Goal: Task Accomplishment & Management: Use online tool/utility

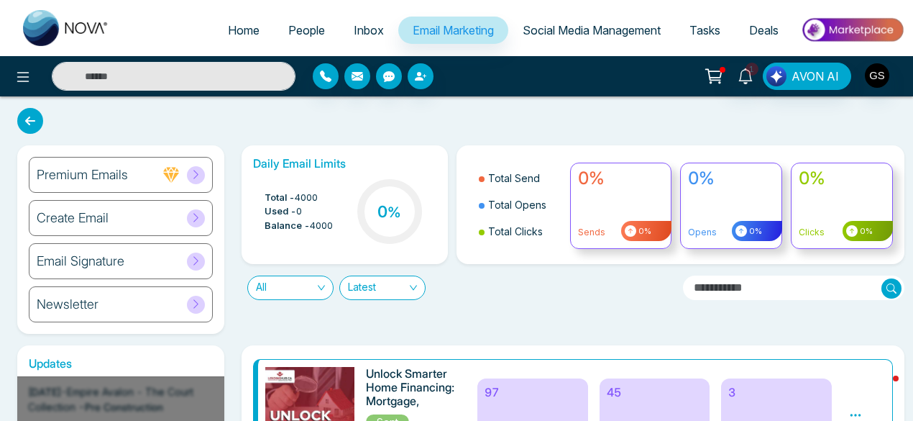
click at [194, 216] on icon at bounding box center [196, 217] width 11 height 11
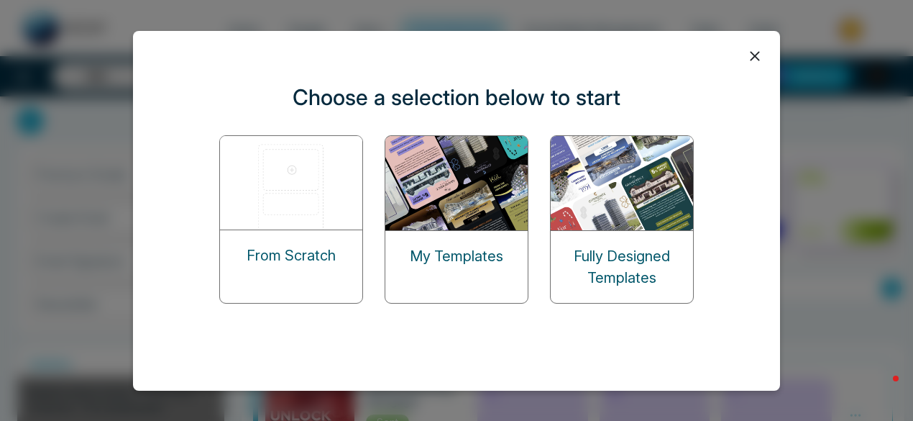
click at [603, 237] on div "Fully Designed Templates" at bounding box center [622, 267] width 142 height 72
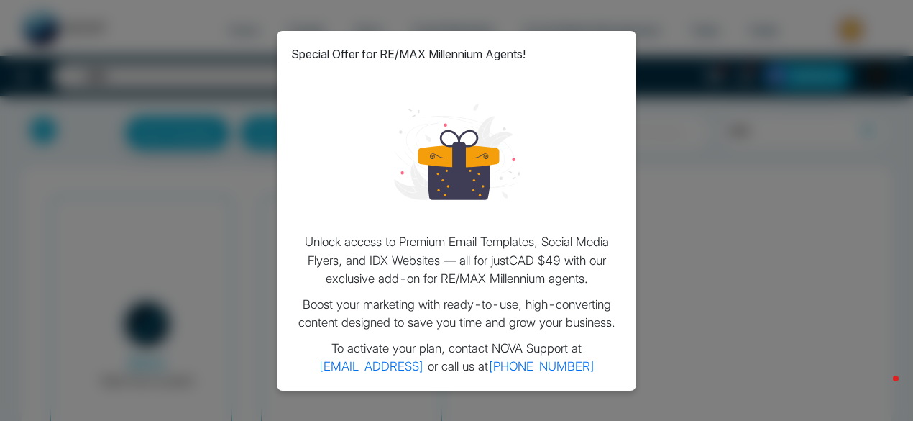
click at [675, 169] on div "Special Offer for RE/MAX Millennium Agents! Unlock access to Premium Email Temp…" at bounding box center [456, 210] width 913 height 421
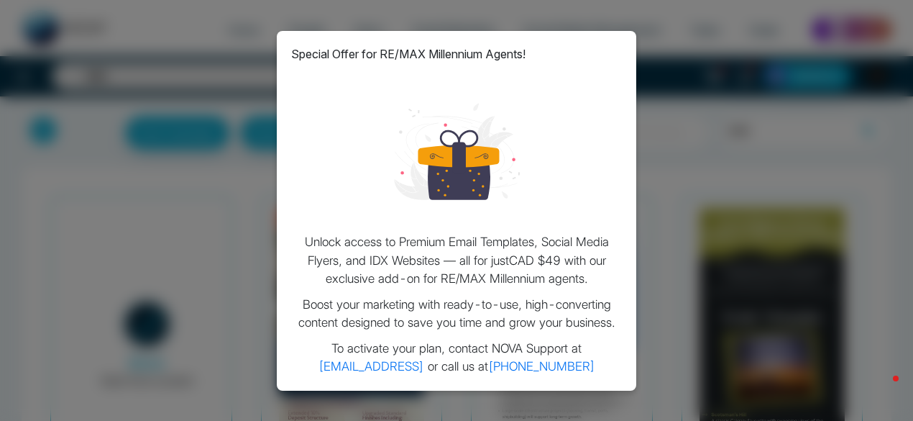
click at [675, 169] on div "Special Offer for RE/MAX Millennium Agents! Unlock access to Premium Email Temp…" at bounding box center [456, 210] width 913 height 421
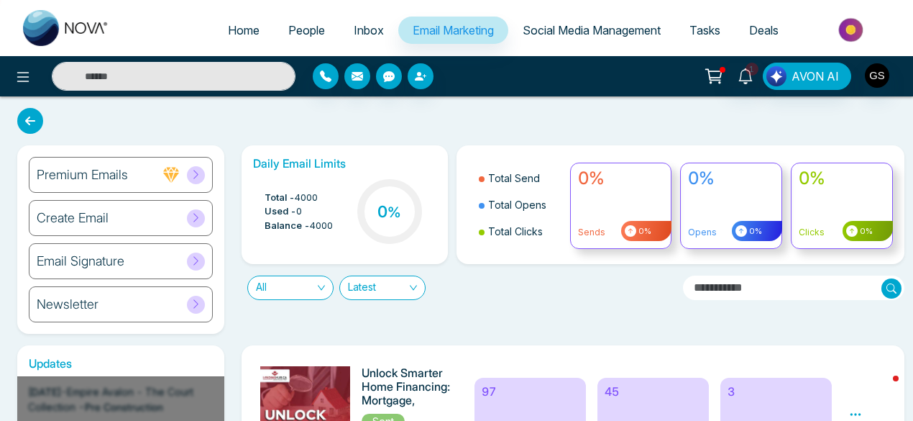
click at [204, 220] on div "Create Email" at bounding box center [121, 218] width 184 height 36
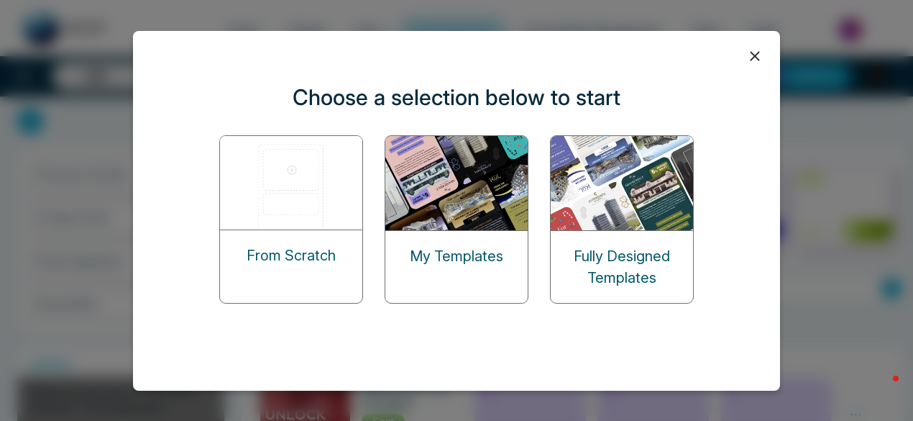
click at [759, 60] on icon at bounding box center [755, 56] width 22 height 22
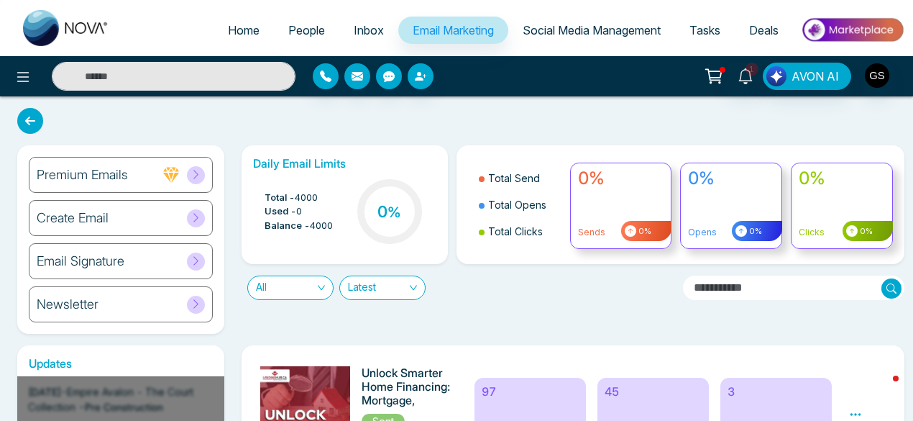
click at [138, 175] on div "Premium Emails" at bounding box center [121, 175] width 184 height 36
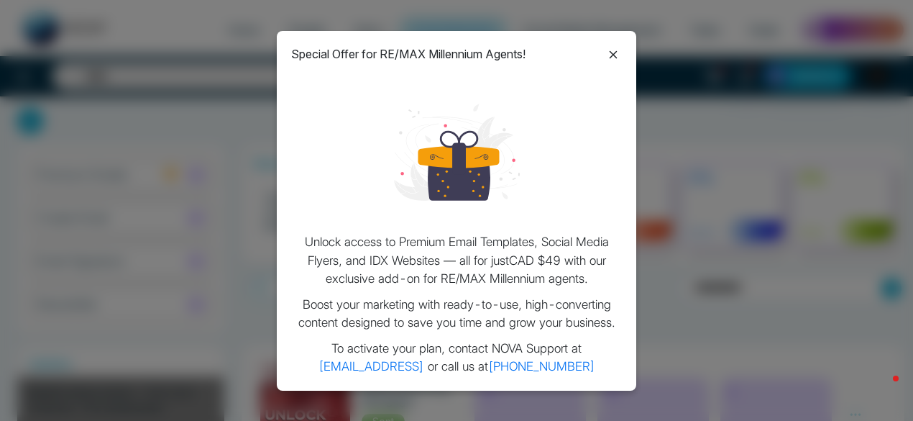
click at [616, 50] on icon at bounding box center [613, 54] width 17 height 17
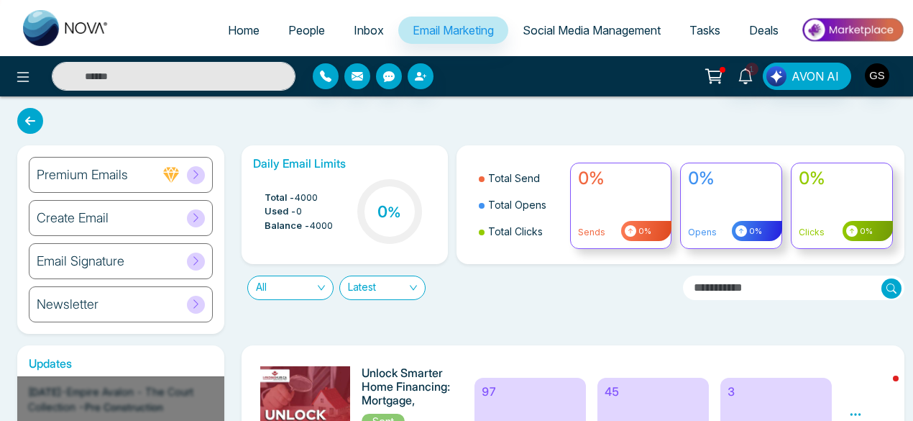
click at [200, 212] on icon at bounding box center [196, 217] width 11 height 11
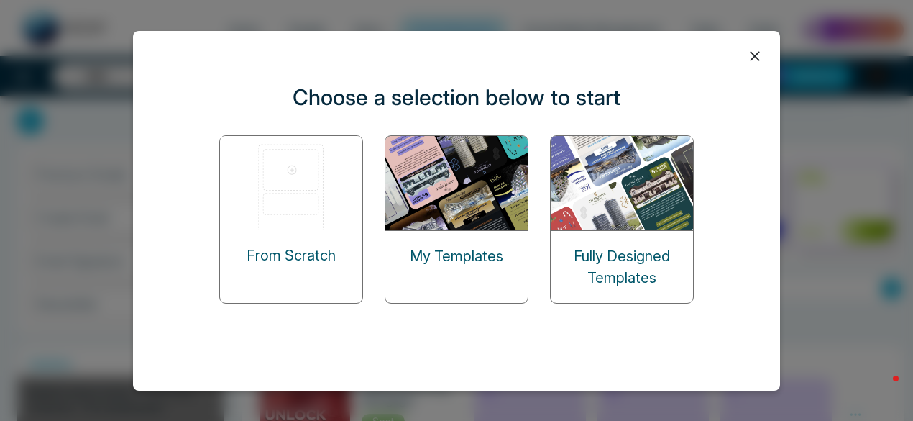
click at [616, 185] on img at bounding box center [623, 183] width 144 height 94
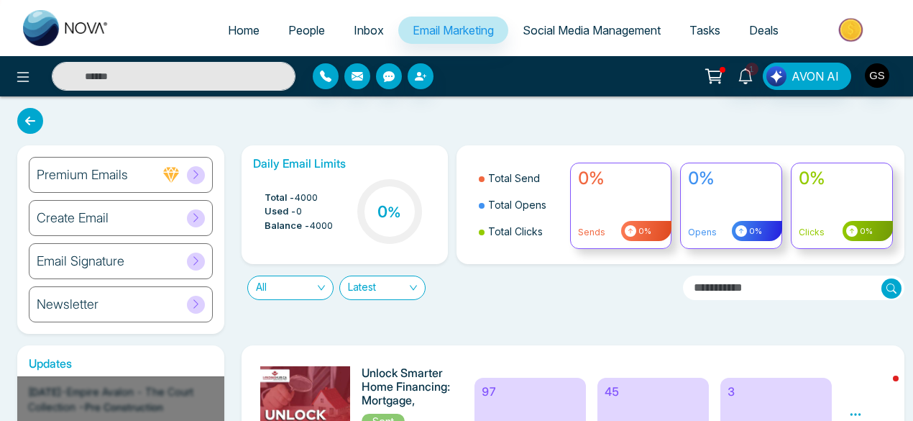
click at [134, 214] on div "Create Email" at bounding box center [121, 218] width 184 height 36
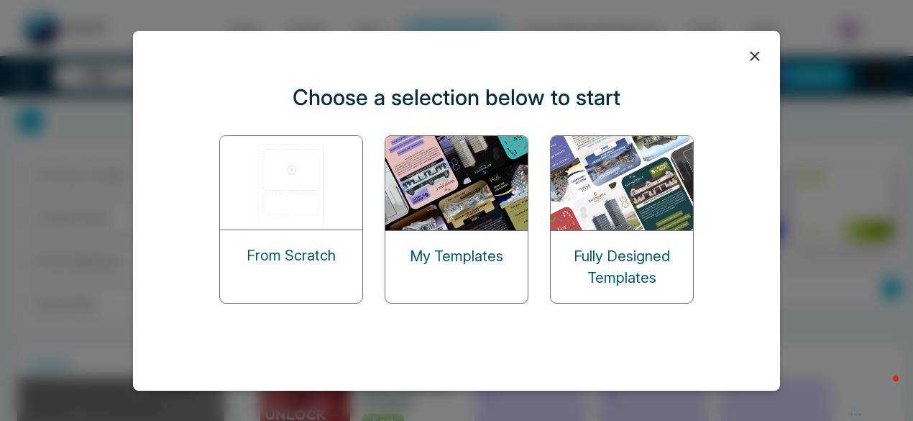
click at [298, 237] on div "From Scratch" at bounding box center [291, 255] width 142 height 50
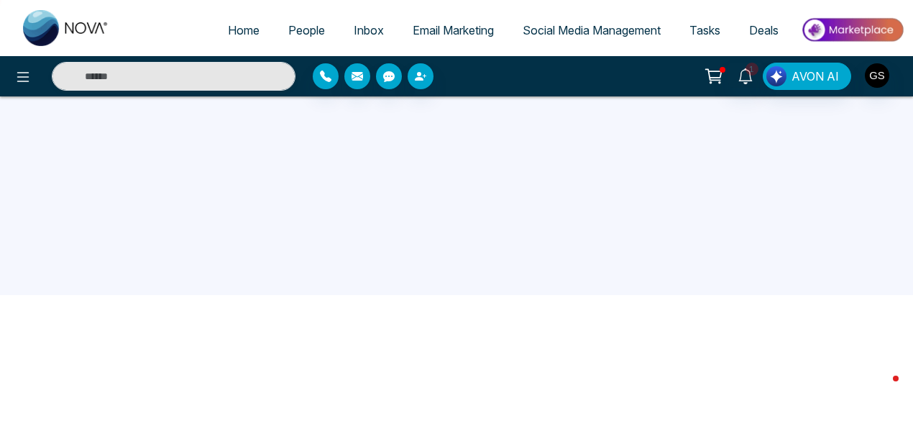
scroll to position [137, 0]
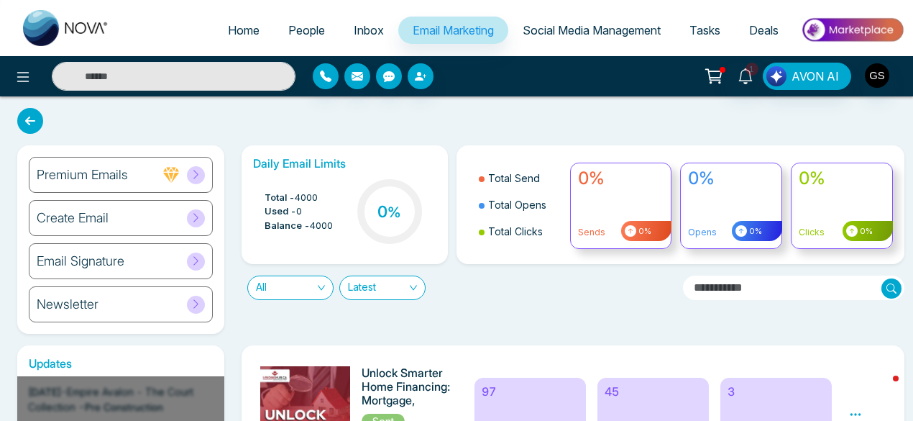
click at [188, 215] on span at bounding box center [196, 218] width 18 height 18
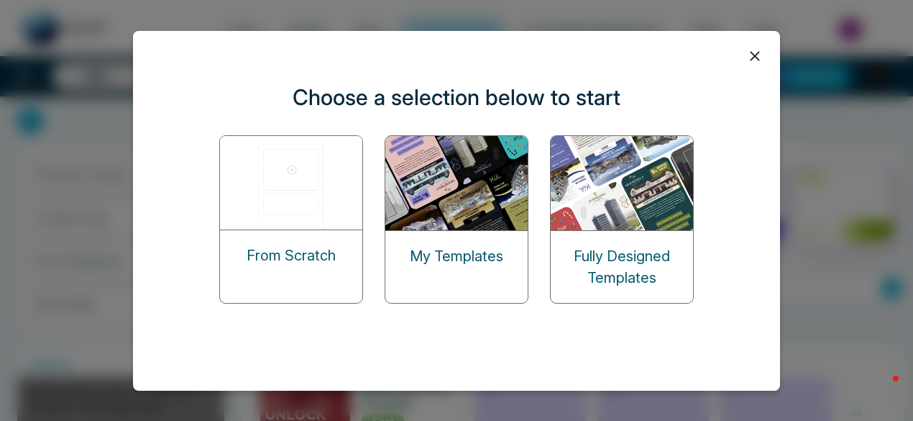
click at [285, 208] on img at bounding box center [292, 182] width 144 height 93
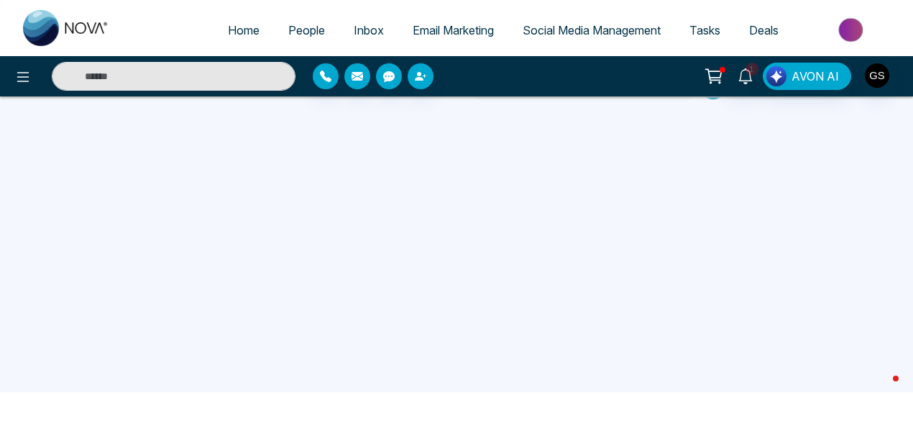
scroll to position [25, 0]
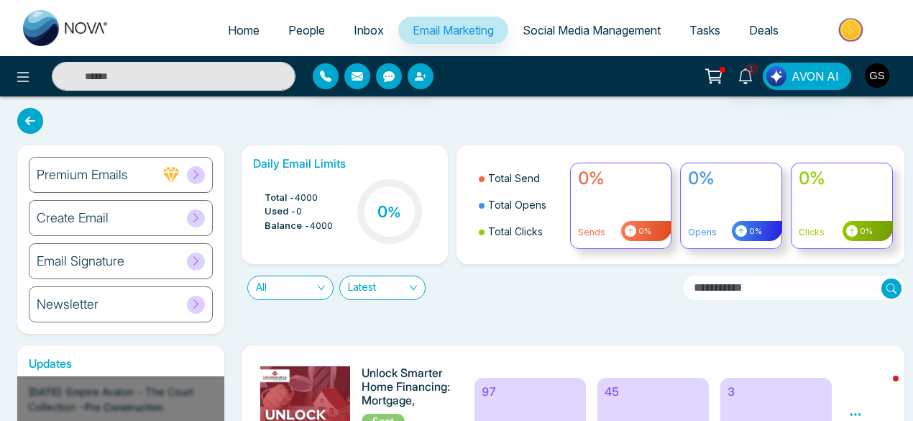
click at [197, 217] on icon at bounding box center [195, 217] width 5 height 9
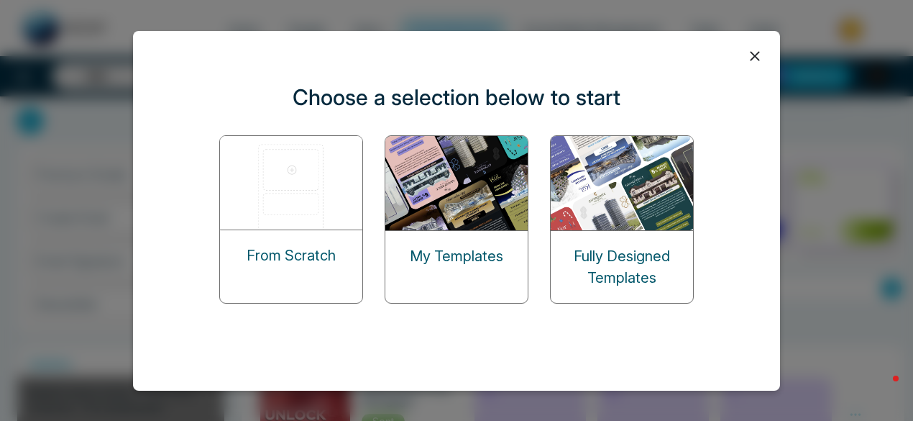
click at [292, 214] on img at bounding box center [292, 182] width 144 height 93
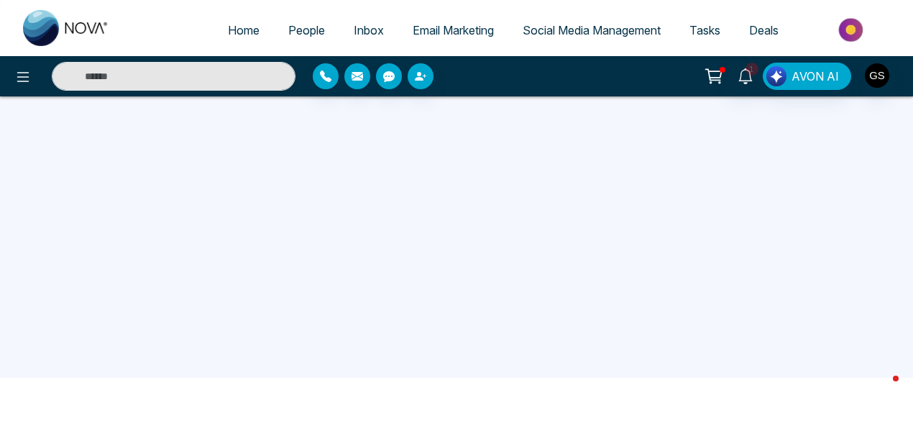
scroll to position [42, 0]
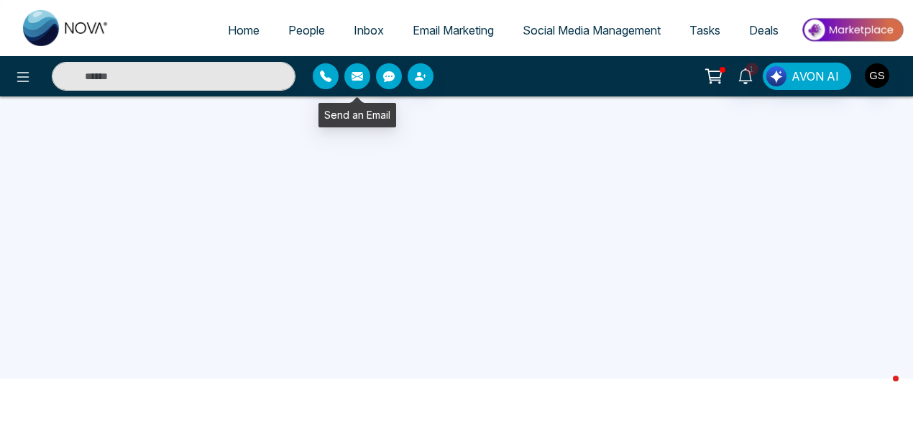
click at [360, 74] on icon "button" at bounding box center [358, 76] width 12 height 9
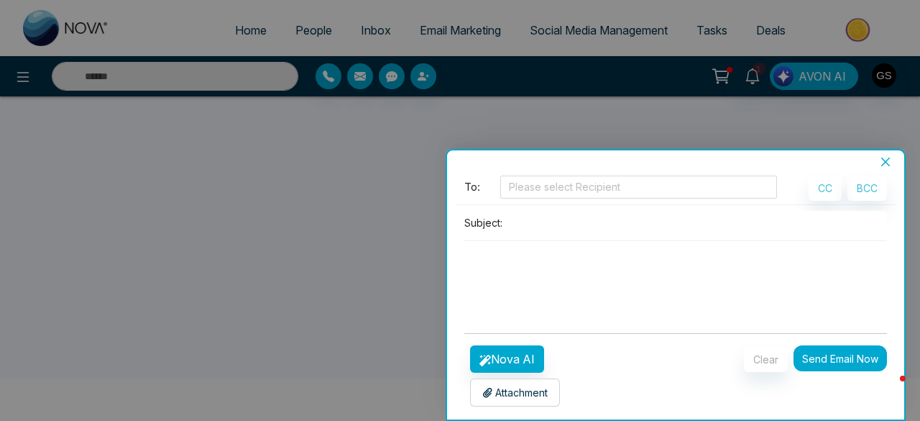
click at [508, 395] on p "Attachment" at bounding box center [515, 392] width 65 height 15
click at [887, 163] on icon "close" at bounding box center [886, 161] width 9 height 9
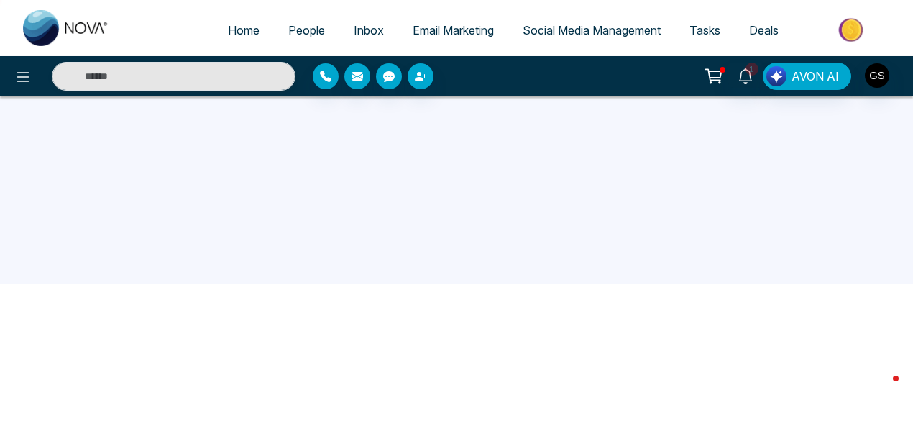
scroll to position [0, 0]
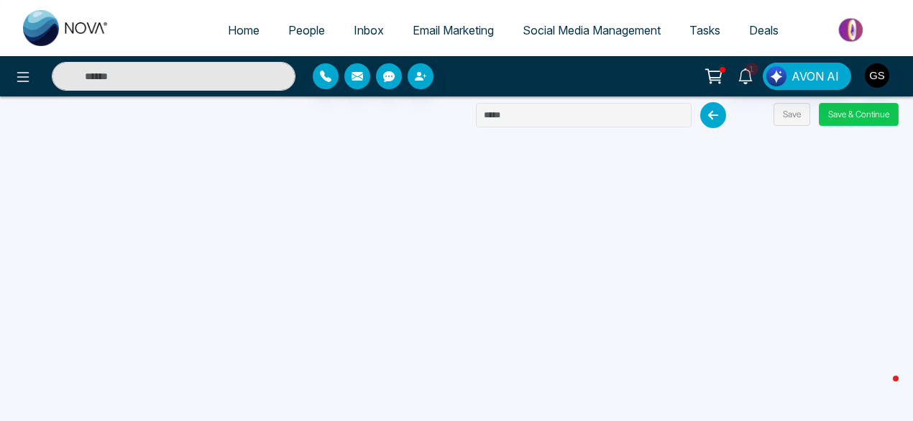
click at [871, 115] on button "Save & Continue" at bounding box center [859, 114] width 80 height 23
click at [877, 113] on button "Save & Continue" at bounding box center [859, 114] width 80 height 23
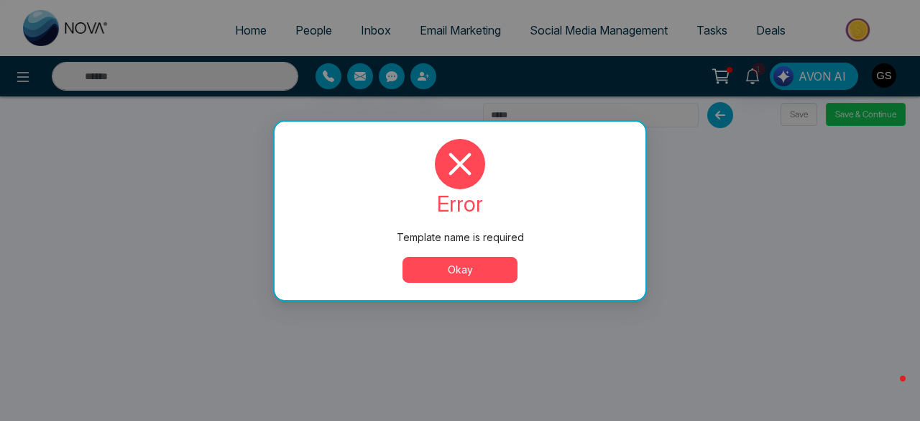
click at [877, 113] on div "Template name is required error Template name is required Okay" at bounding box center [460, 210] width 920 height 421
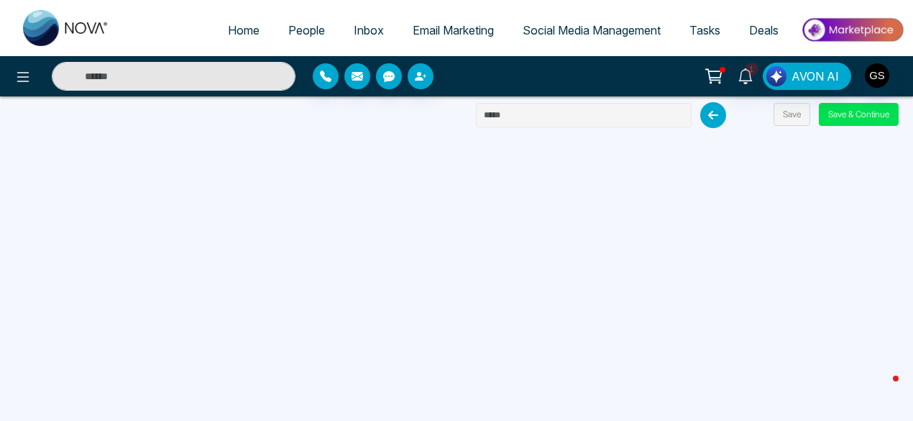
click at [509, 114] on input "text" at bounding box center [584, 115] width 216 height 24
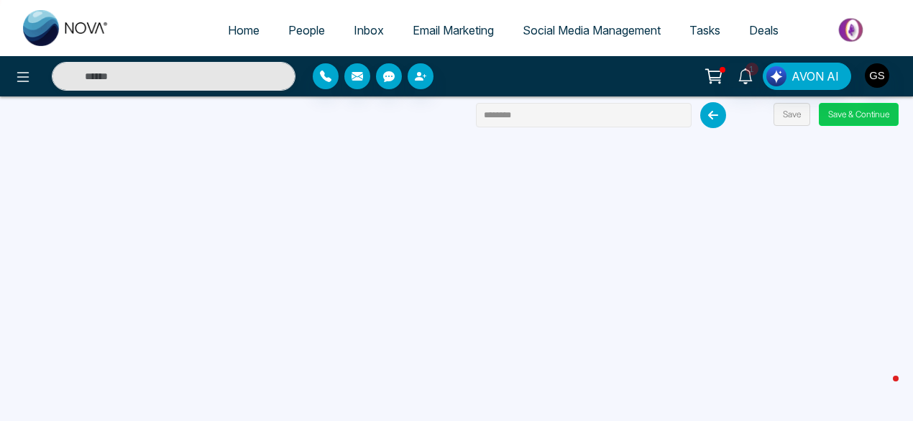
type input "********"
click at [844, 114] on button "Save & Continue" at bounding box center [859, 114] width 80 height 23
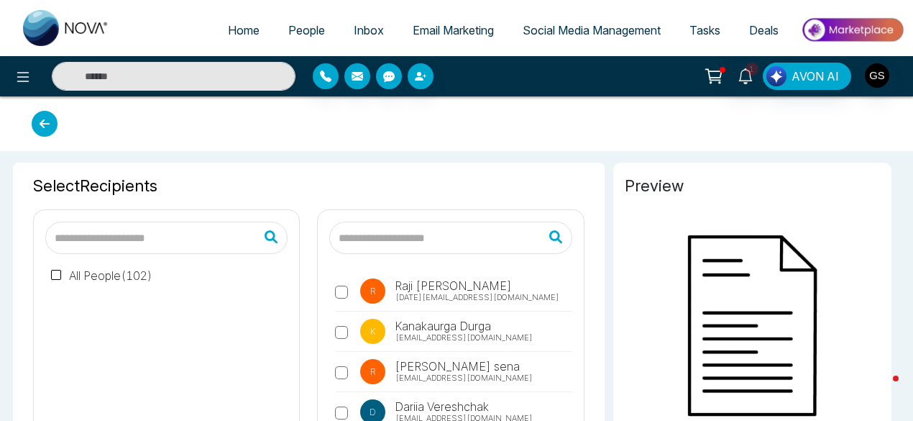
type input "********"
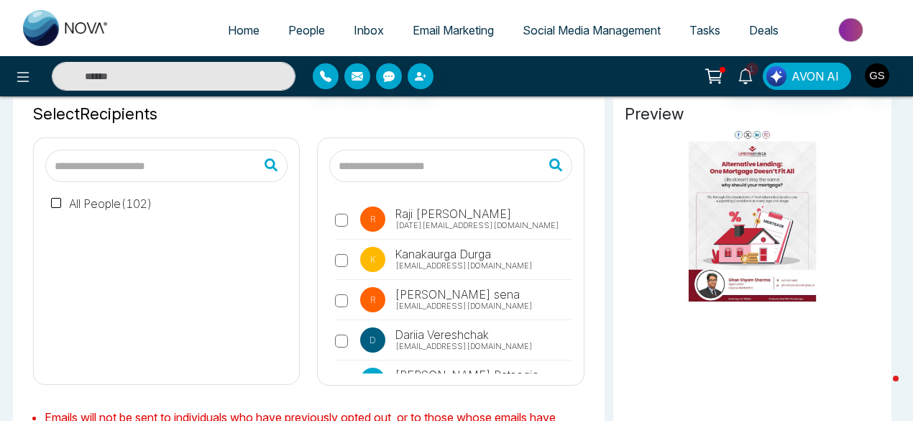
scroll to position [89, 0]
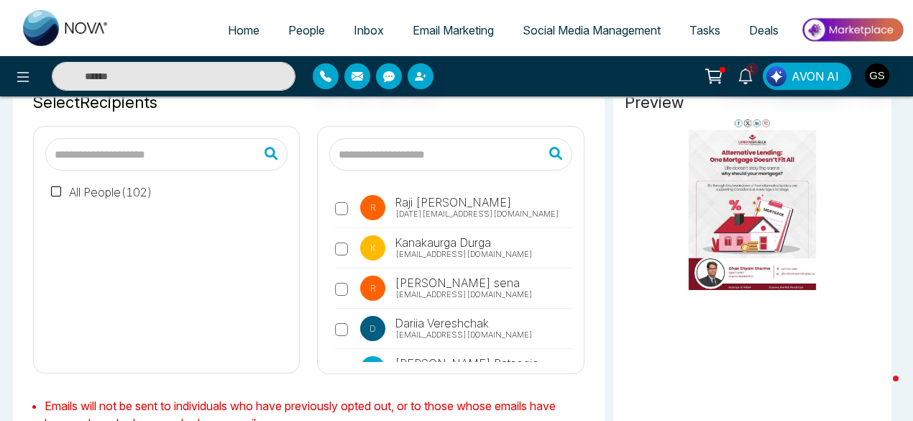
click at [748, 122] on img at bounding box center [752, 203] width 255 height 178
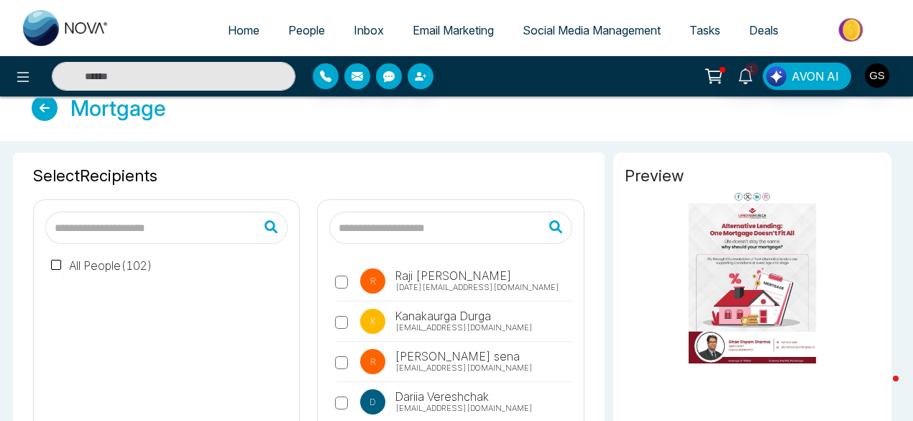
scroll to position [13, 0]
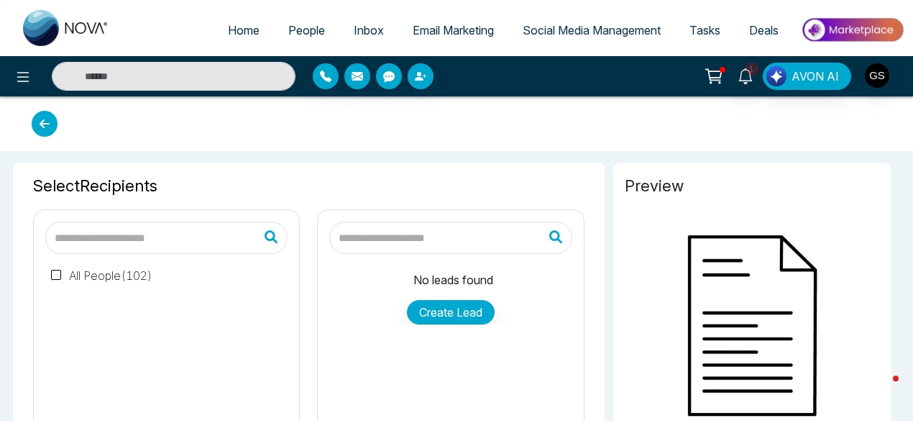
type input "********"
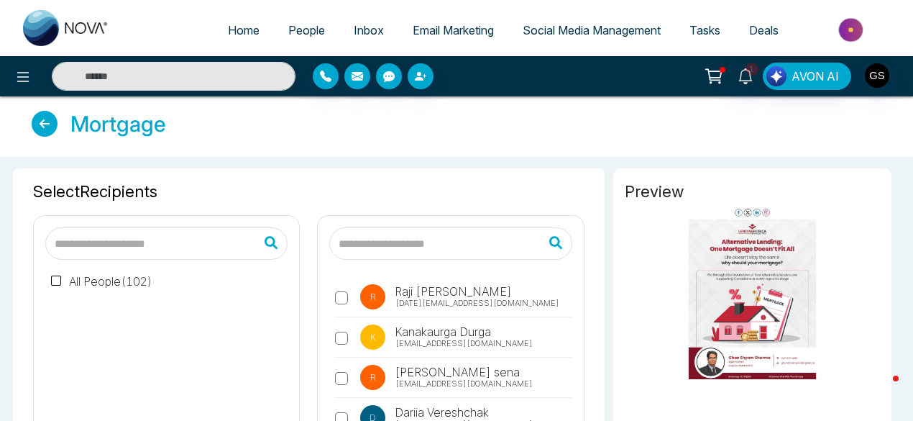
click at [738, 212] on img at bounding box center [752, 293] width 255 height 178
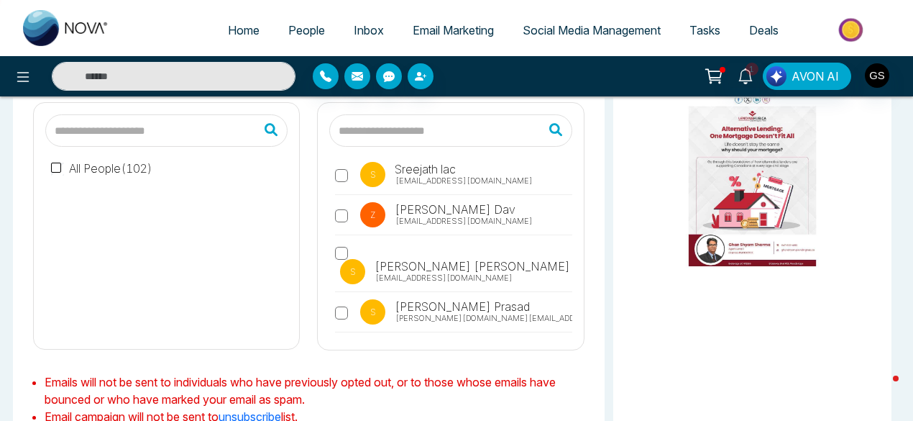
scroll to position [253, 0]
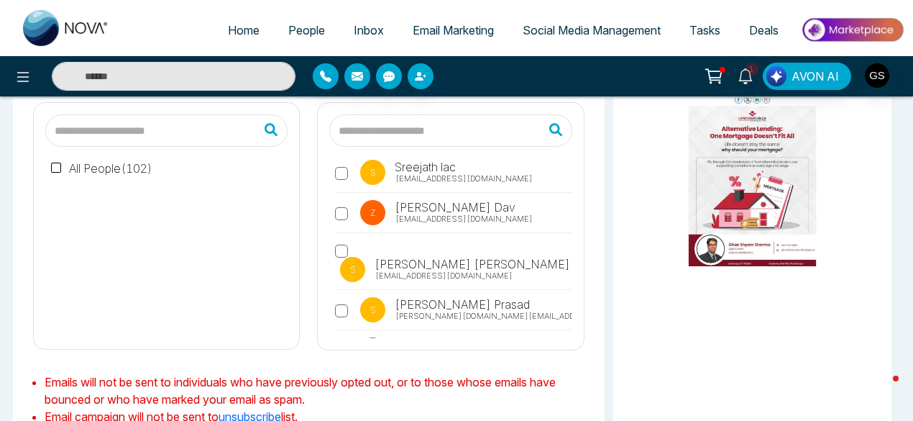
click at [338, 204] on label "Z [PERSON_NAME] Dav [EMAIL_ADDRESS][DOMAIN_NAME]" at bounding box center [453, 216] width 237 height 33
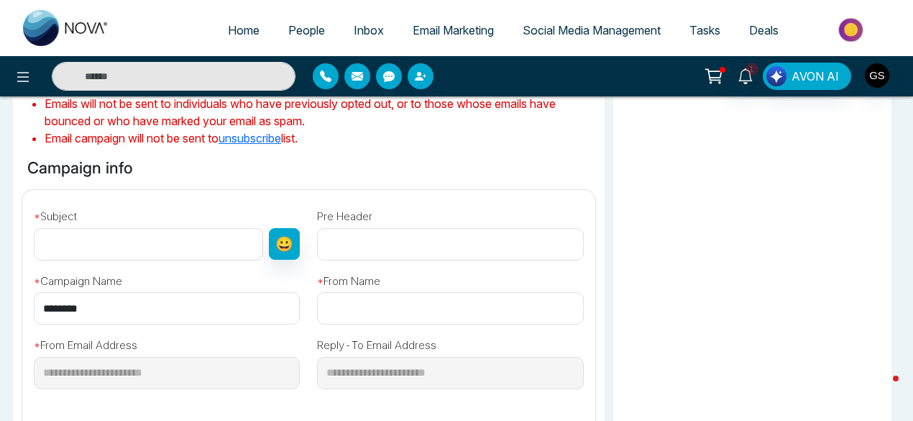
scroll to position [392, 0]
click at [125, 244] on input "text" at bounding box center [148, 243] width 229 height 32
type input "********"
click at [106, 310] on input "********" at bounding box center [167, 307] width 266 height 32
type input "**********"
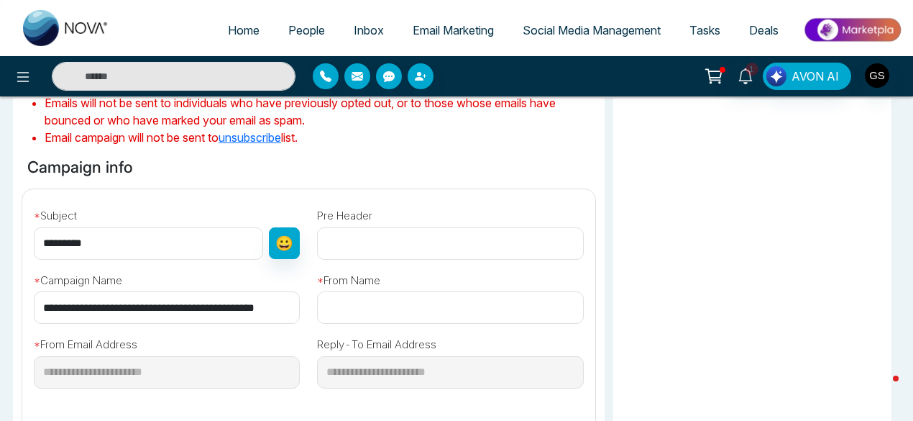
click at [342, 238] on input "text" at bounding box center [450, 243] width 266 height 32
type input "**********"
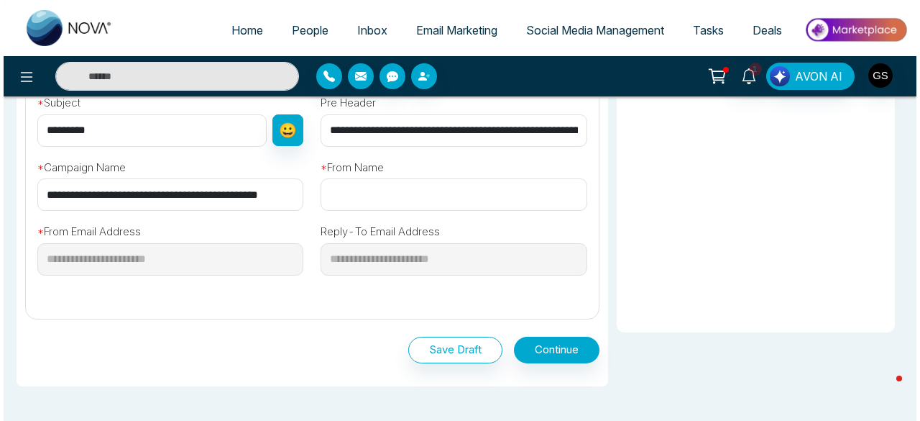
scroll to position [500, 0]
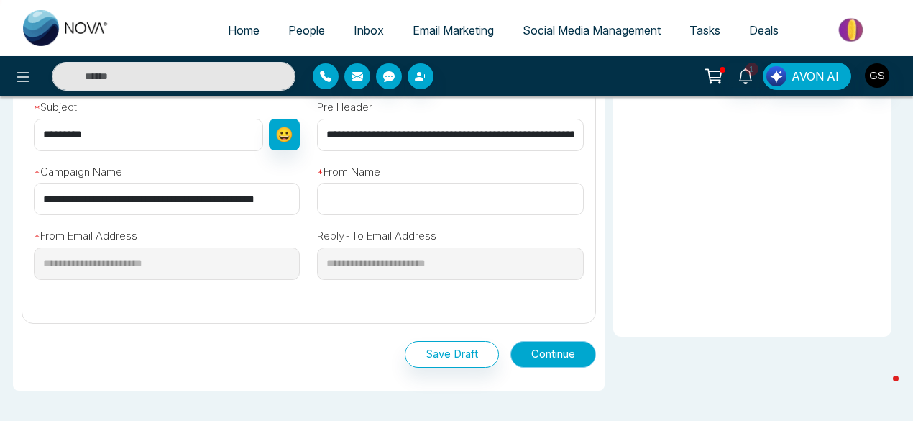
click at [570, 350] on button "Continue" at bounding box center [554, 354] width 86 height 27
type input "**********"
click at [543, 353] on button "Continue" at bounding box center [554, 354] width 86 height 27
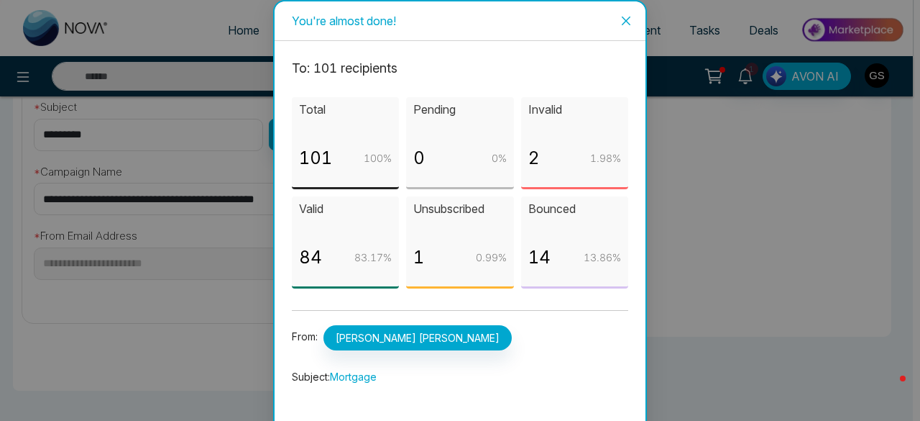
click at [324, 247] on div "84 83.17 %" at bounding box center [345, 263] width 93 height 39
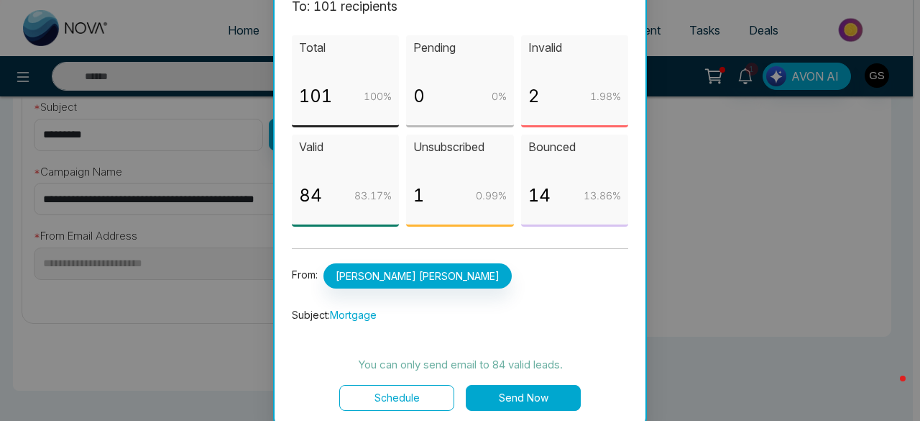
scroll to position [68, 0]
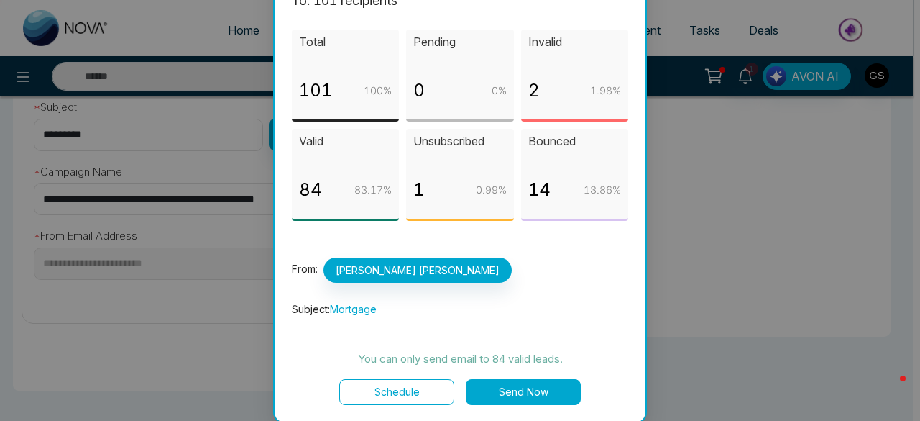
click at [529, 387] on button "Send Now" at bounding box center [523, 392] width 115 height 26
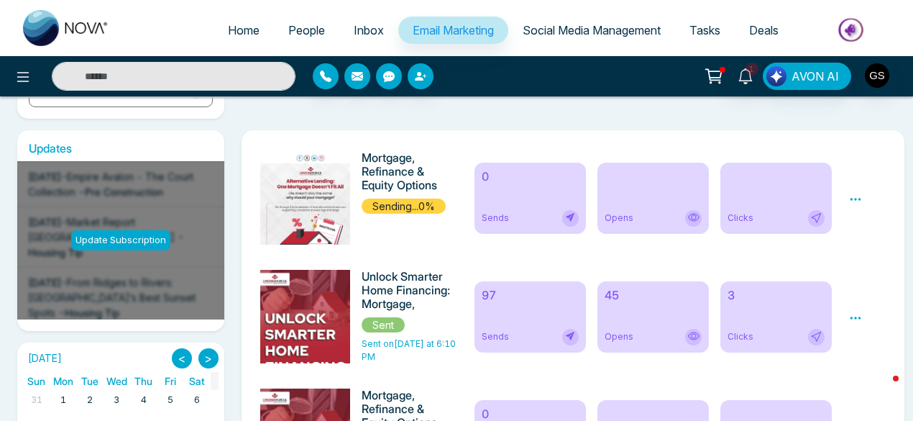
scroll to position [237, 0]
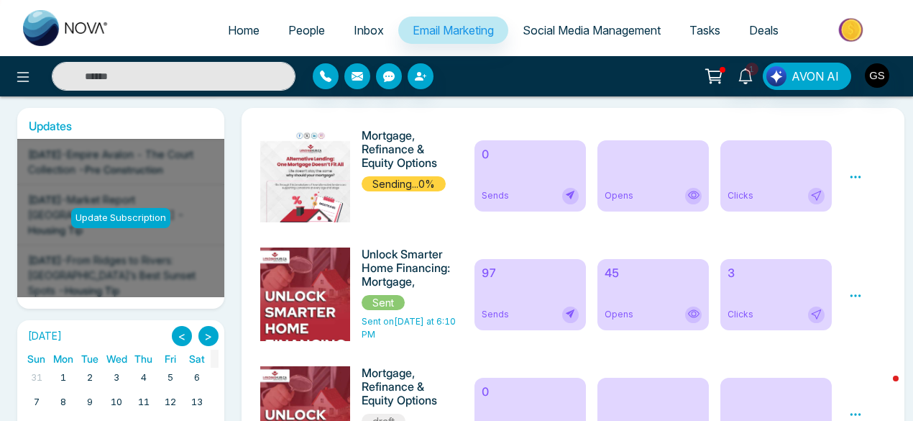
click at [314, 181] on img at bounding box center [310, 199] width 201 height 140
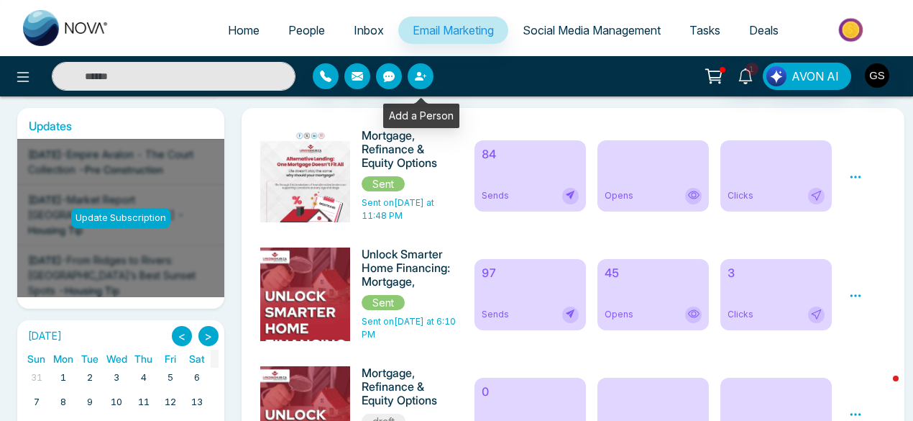
click at [424, 73] on icon "button" at bounding box center [421, 76] width 12 height 12
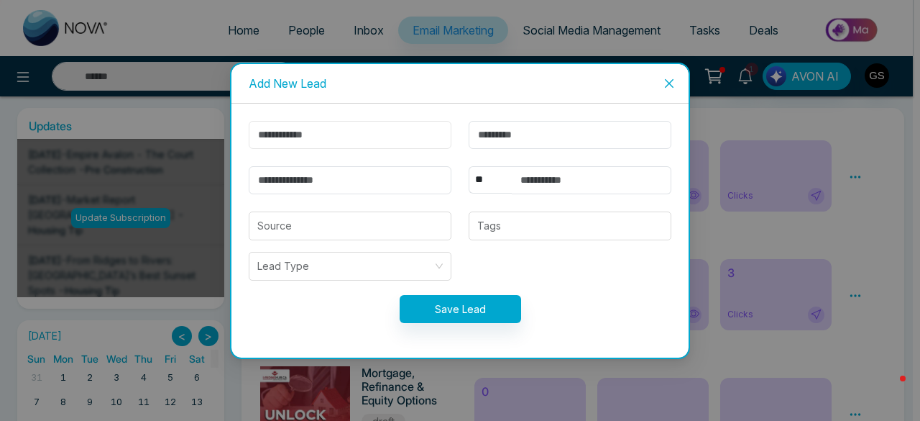
click at [395, 137] on input "text" at bounding box center [350, 135] width 203 height 28
click at [626, 8] on div "Add New Lead ** **** *** *** *** **** *** Source Tags Lead Type Save Lead" at bounding box center [460, 210] width 920 height 421
click at [669, 88] on icon "close" at bounding box center [670, 84] width 12 height 12
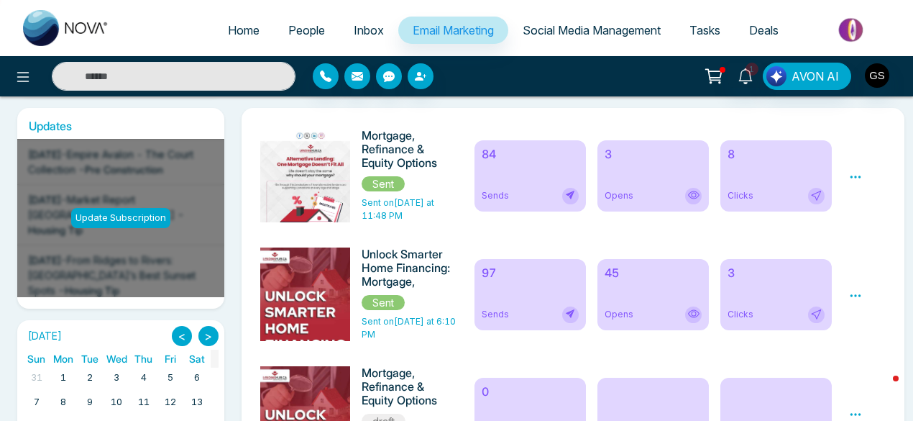
click at [319, 179] on img at bounding box center [310, 199] width 201 height 140
